Goal: Transaction & Acquisition: Purchase product/service

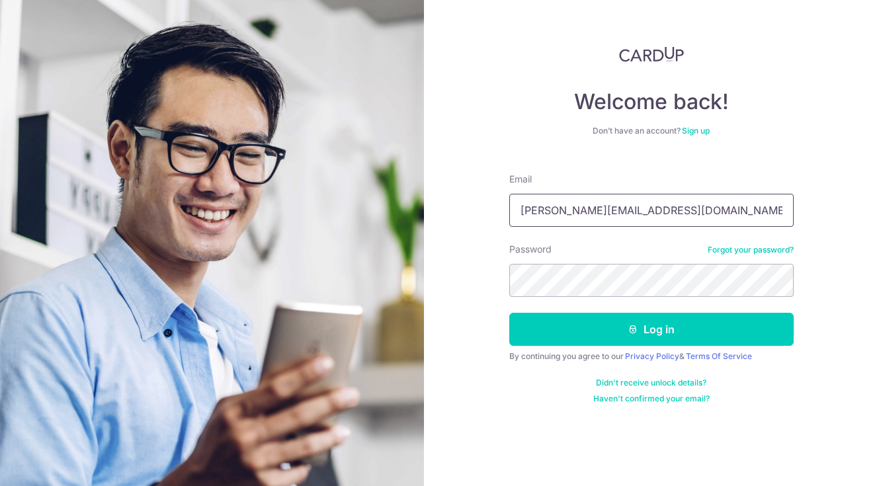
type input "gordon.khoo@me.com"
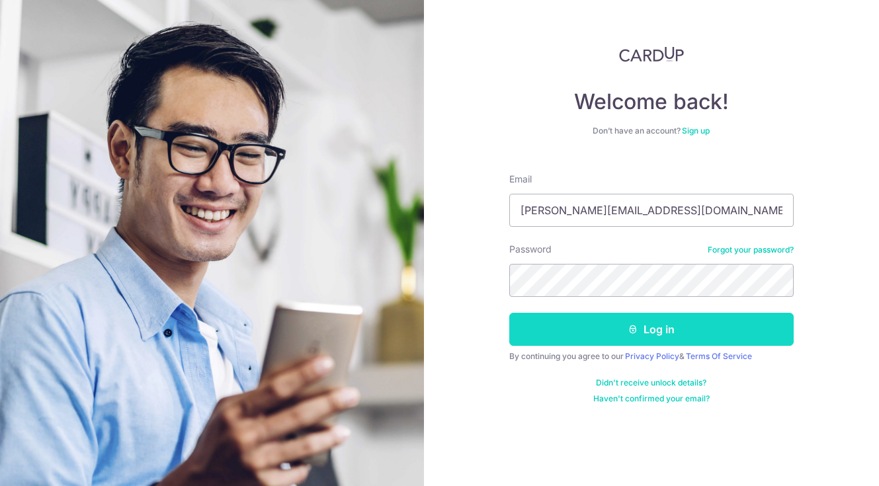
click at [557, 323] on button "Log in" at bounding box center [651, 329] width 284 height 33
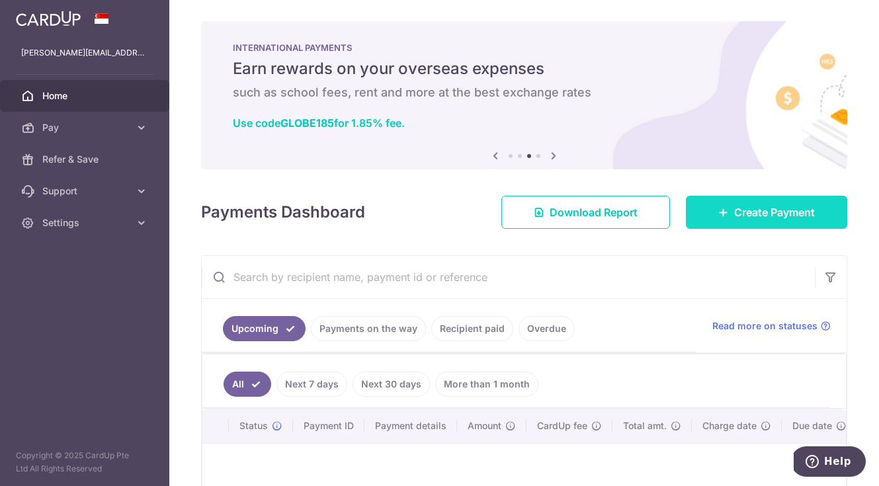
click at [758, 210] on span "Create Payment" at bounding box center [774, 212] width 81 height 16
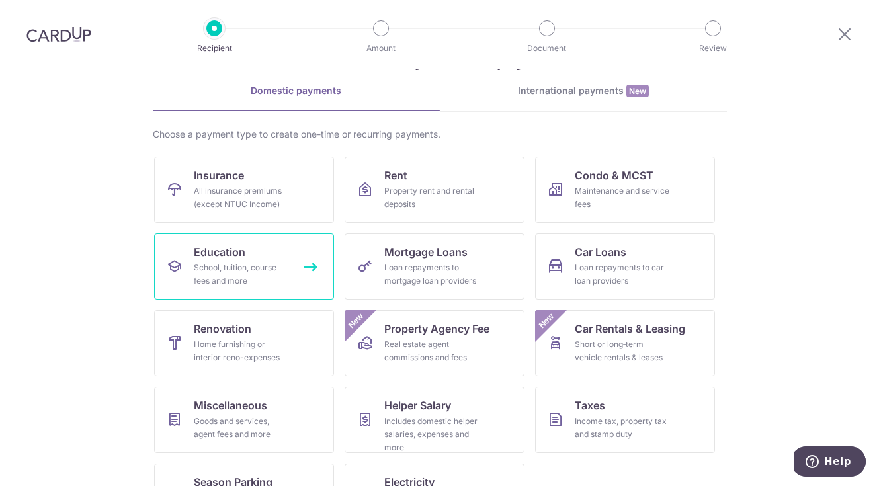
scroll to position [1, 0]
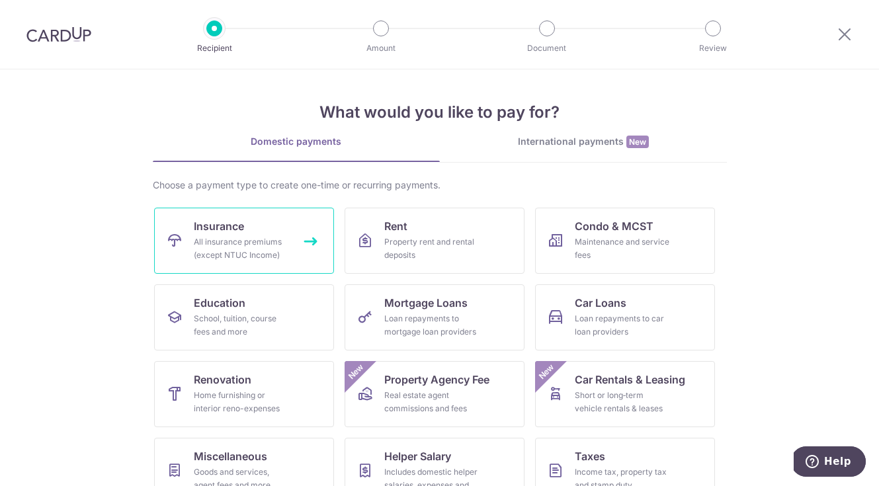
click at [278, 231] on link "Insurance All insurance premiums (except NTUC Income)" at bounding box center [244, 241] width 180 height 66
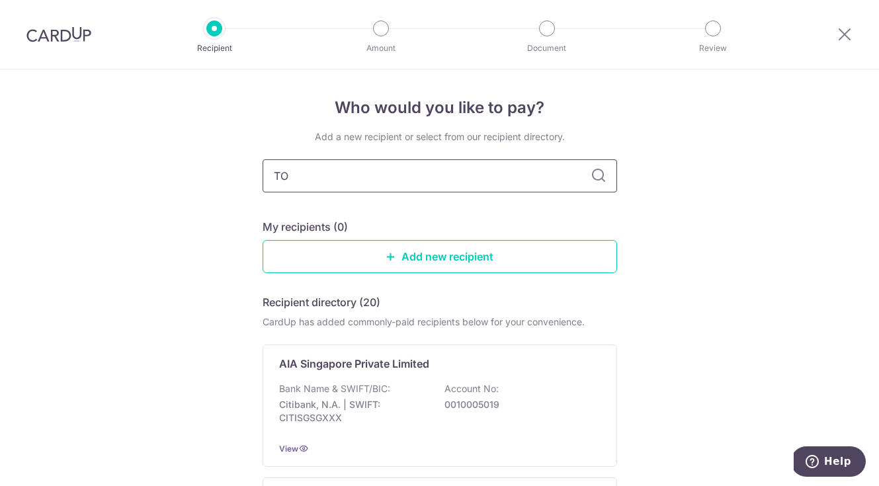
type input "T"
type input "Tokio Marine"
click at [741, 276] on div "Who would you like to pay? Add a new recipient or select from our recipient dir…" at bounding box center [439, 325] width 879 height 513
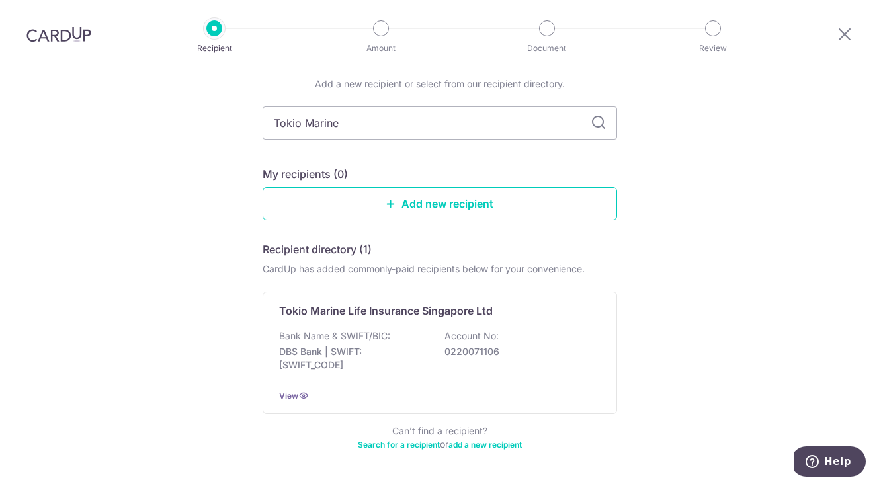
click at [706, 352] on div "Who would you like to pay? Add a new recipient or select from our recipient dir…" at bounding box center [439, 273] width 879 height 513
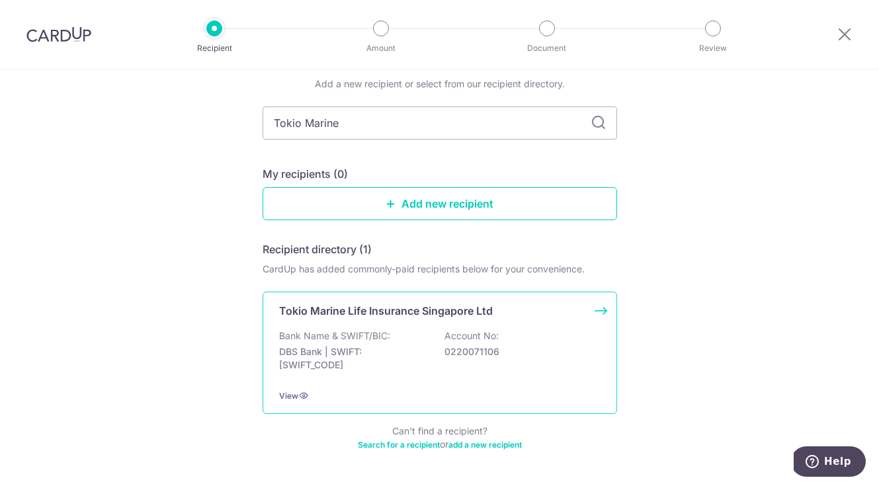
click at [586, 349] on p "0220071106" at bounding box center [518, 351] width 148 height 13
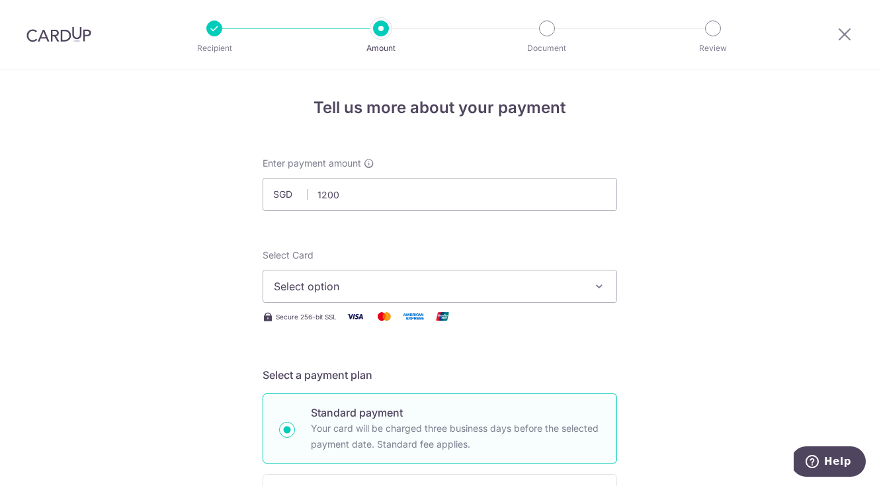
type input "1,200.00"
click at [479, 276] on button "Select option" at bounding box center [440, 286] width 354 height 33
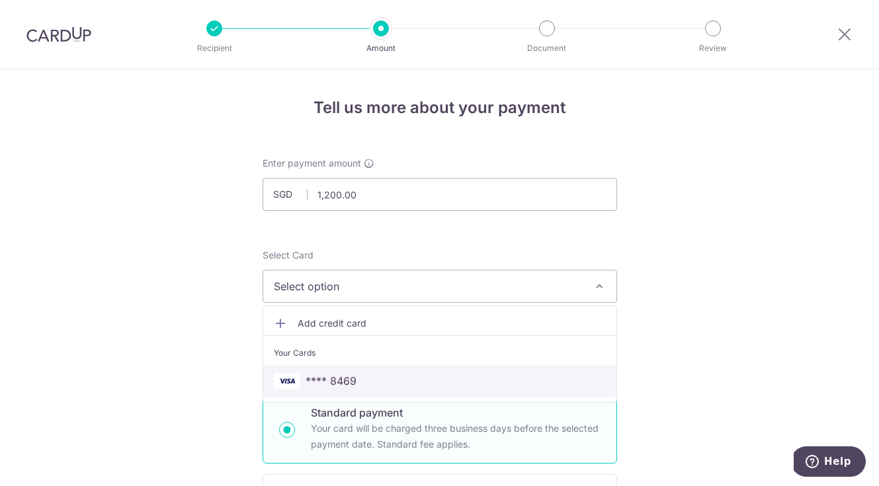
click at [362, 381] on span "**** 8469" at bounding box center [440, 381] width 332 height 16
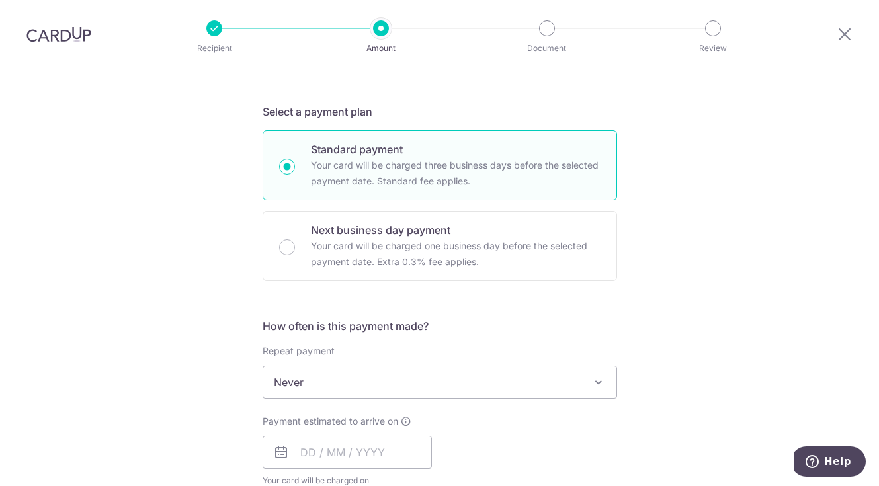
scroll to position [329, 0]
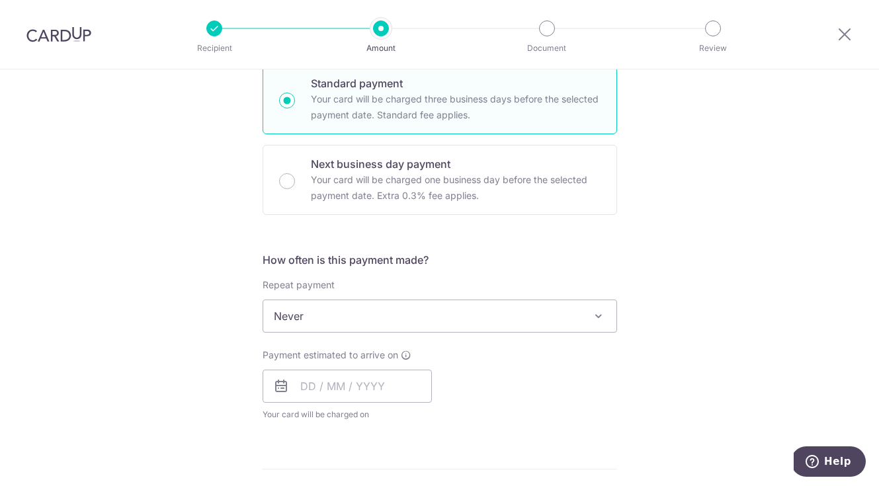
click at [694, 366] on div "Tell us more about your payment Enter payment amount SGD 1,200.00 1200.00 Selec…" at bounding box center [439, 338] width 879 height 1196
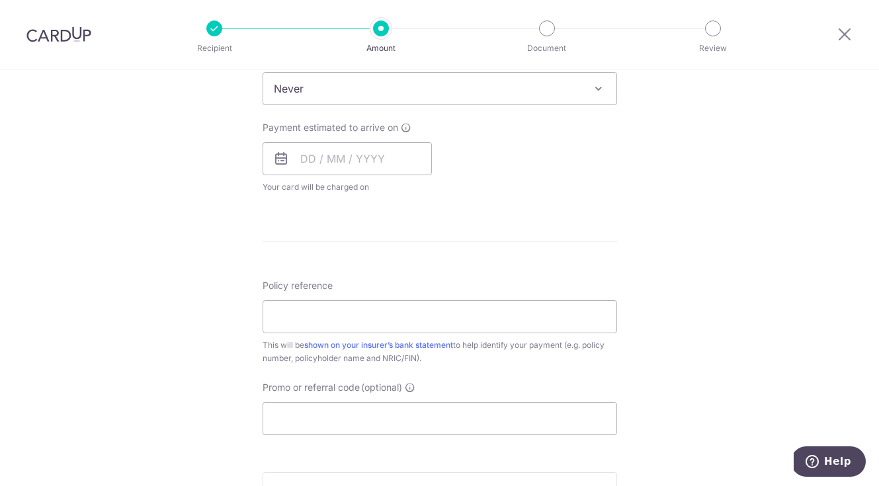
scroll to position [521, 0]
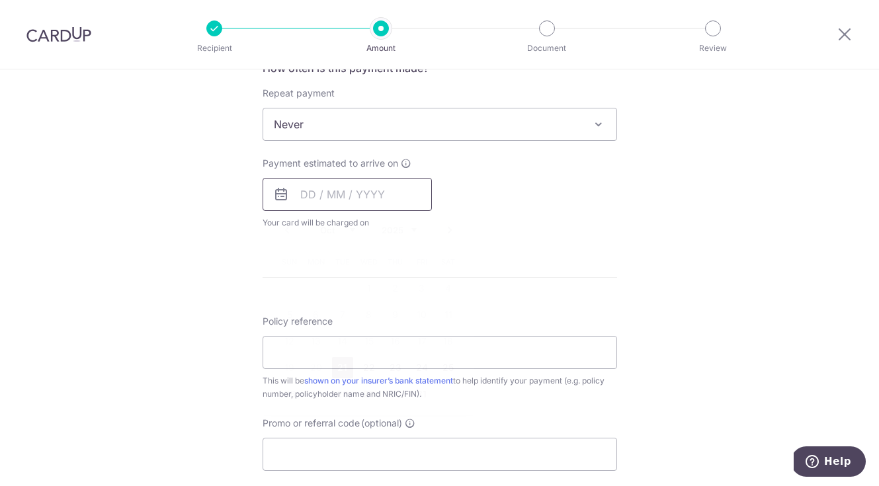
click at [308, 199] on input "text" at bounding box center [347, 194] width 169 height 33
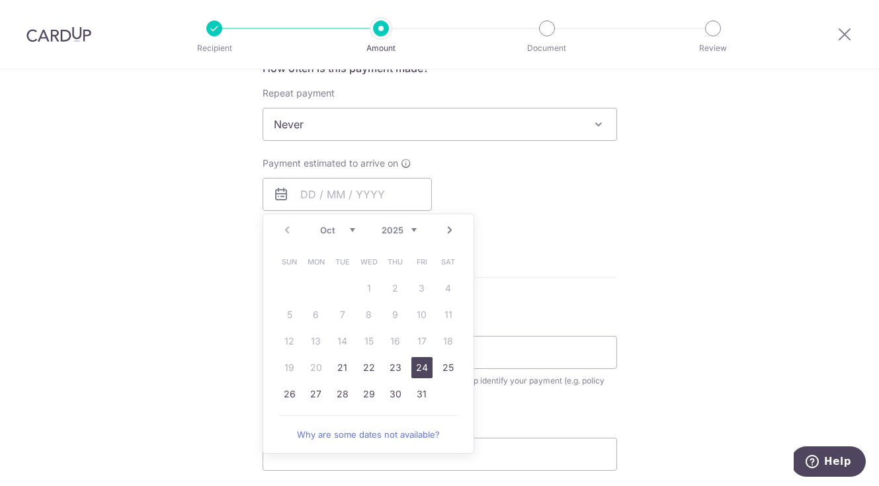
click at [423, 367] on link "24" at bounding box center [421, 367] width 21 height 21
type input "[DATE]"
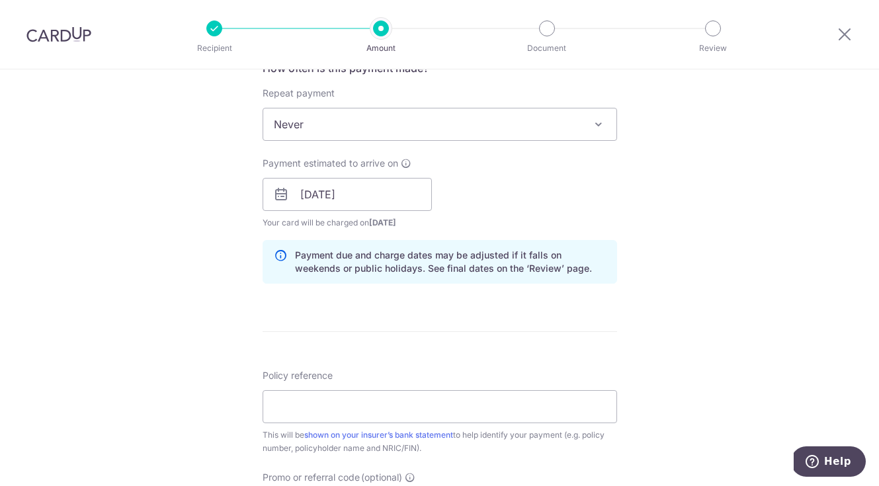
scroll to position [674, 0]
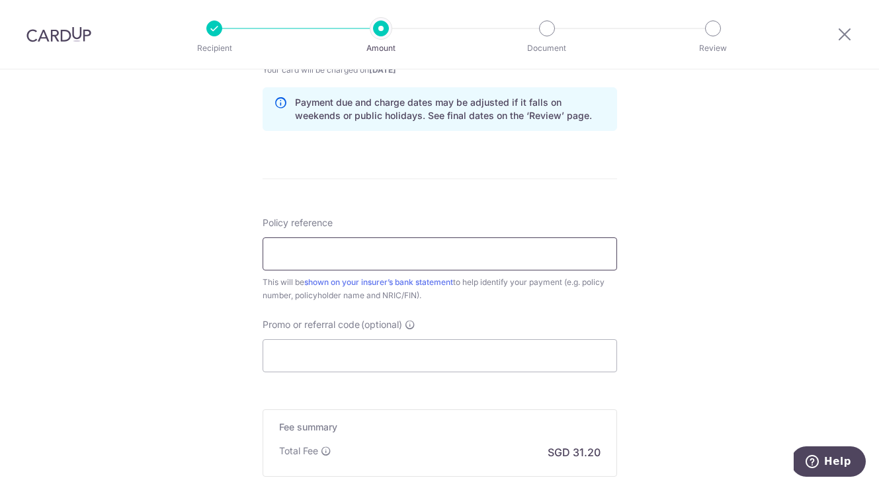
click at [428, 249] on input "Policy reference" at bounding box center [440, 253] width 354 height 33
type input "E0026129"
click at [163, 346] on div "Tell us more about your payment Enter payment amount SGD 1,200.00 1200.00 Selec…" at bounding box center [439, 21] width 879 height 1251
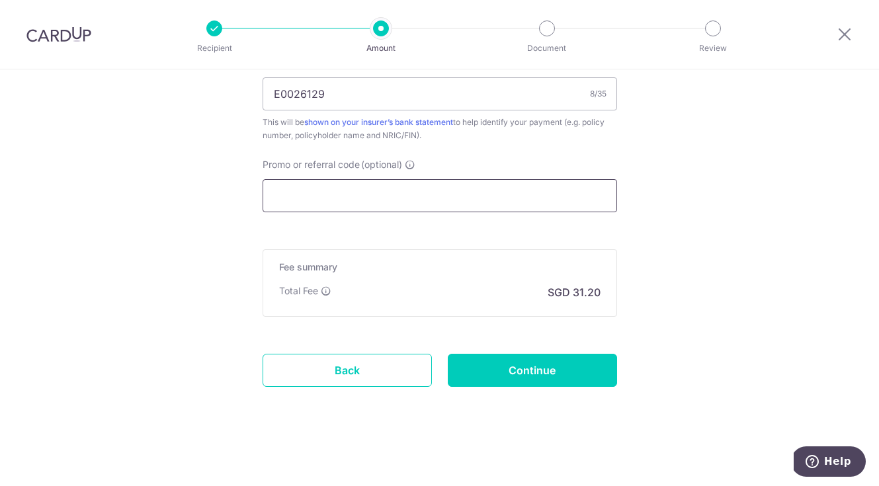
click at [349, 197] on input "Promo or referral code (optional)" at bounding box center [440, 195] width 354 height 33
paste input "OFF225"
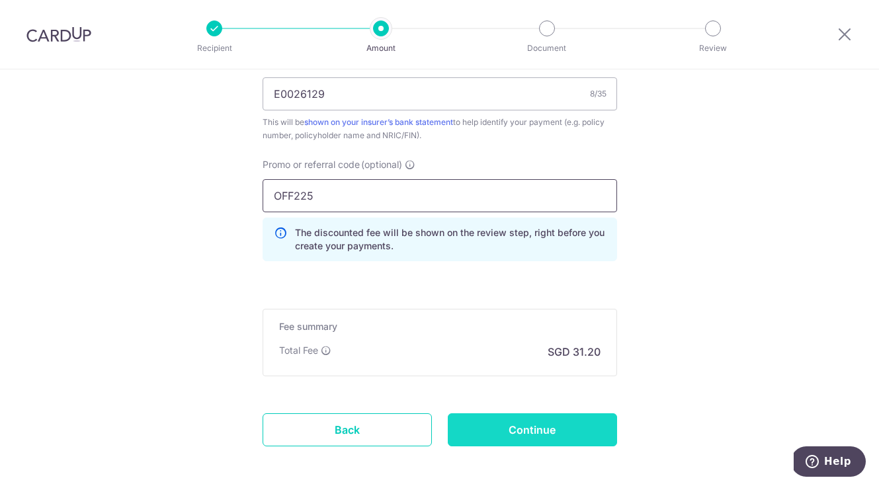
type input "OFF225"
click at [540, 433] on input "Continue" at bounding box center [532, 429] width 169 height 33
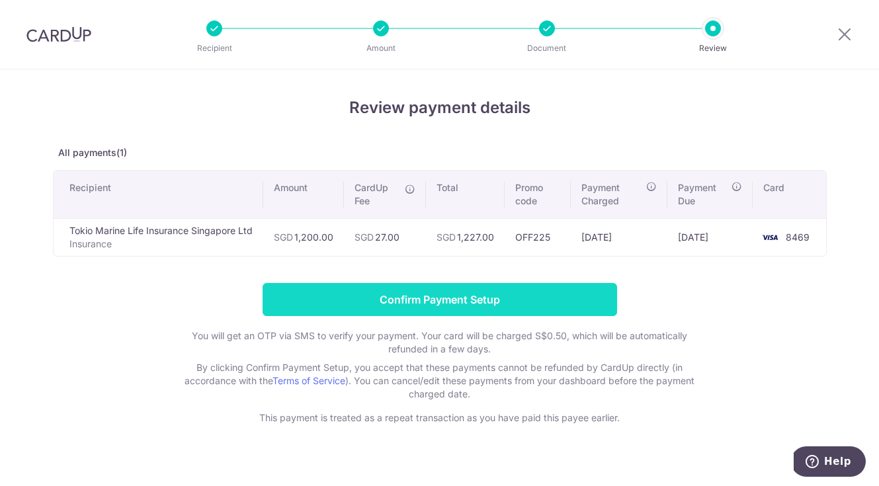
click at [488, 302] on input "Confirm Payment Setup" at bounding box center [440, 299] width 354 height 33
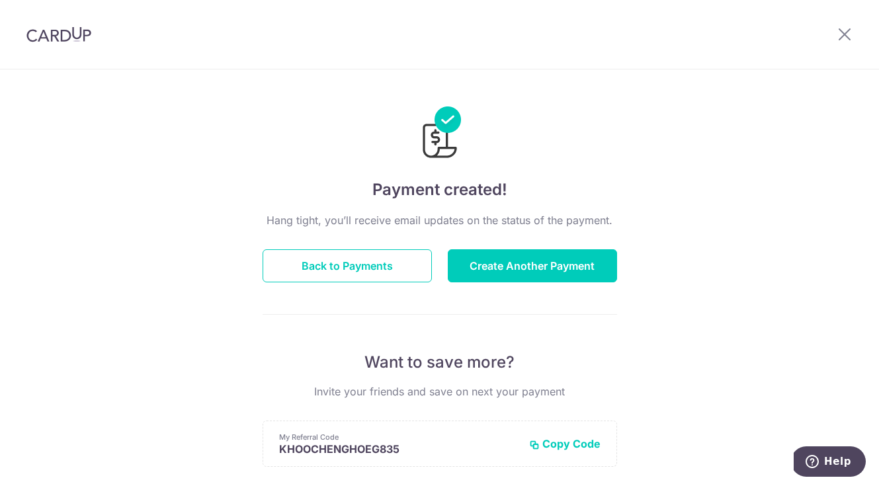
click at [58, 34] on img at bounding box center [58, 34] width 65 height 16
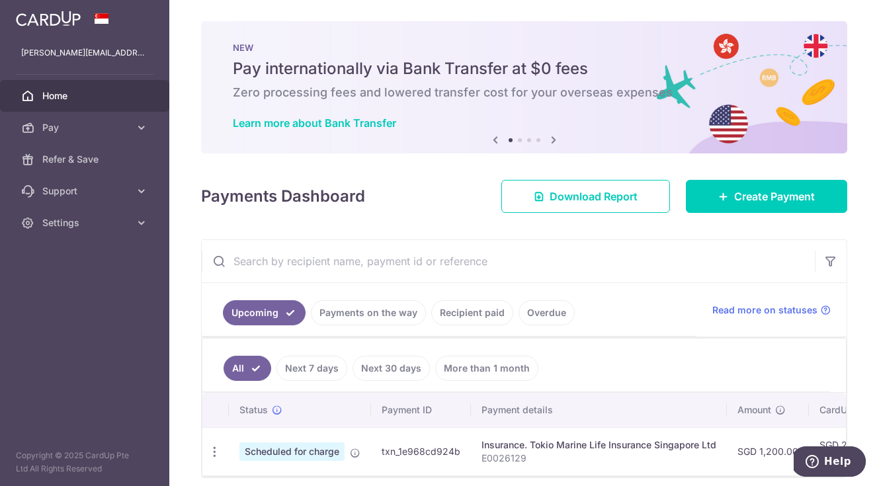
scroll to position [61, 0]
